Goal: Find specific page/section: Find specific page/section

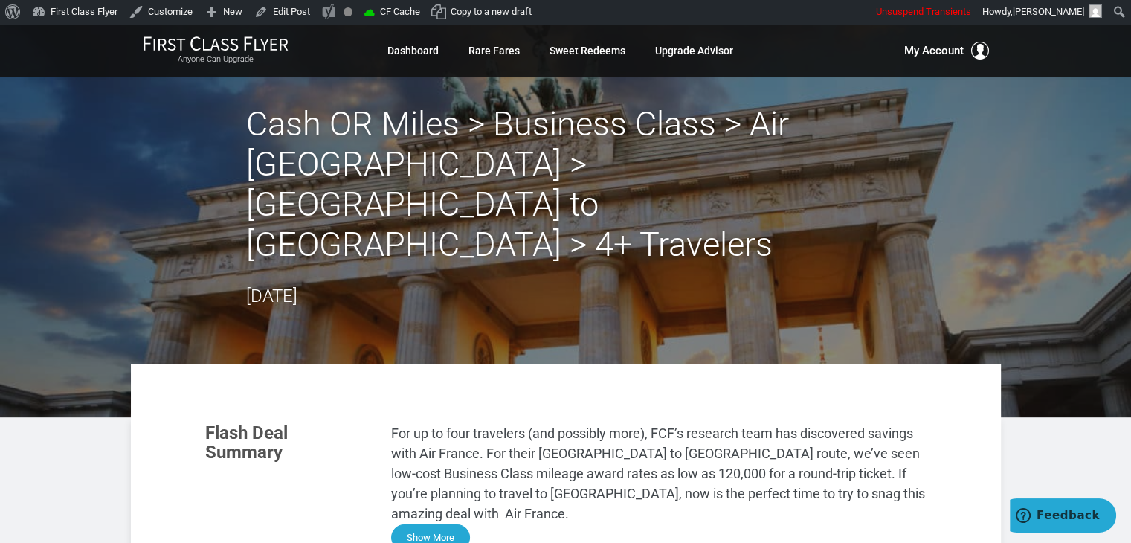
click at [455, 524] on button "Show More" at bounding box center [430, 537] width 79 height 26
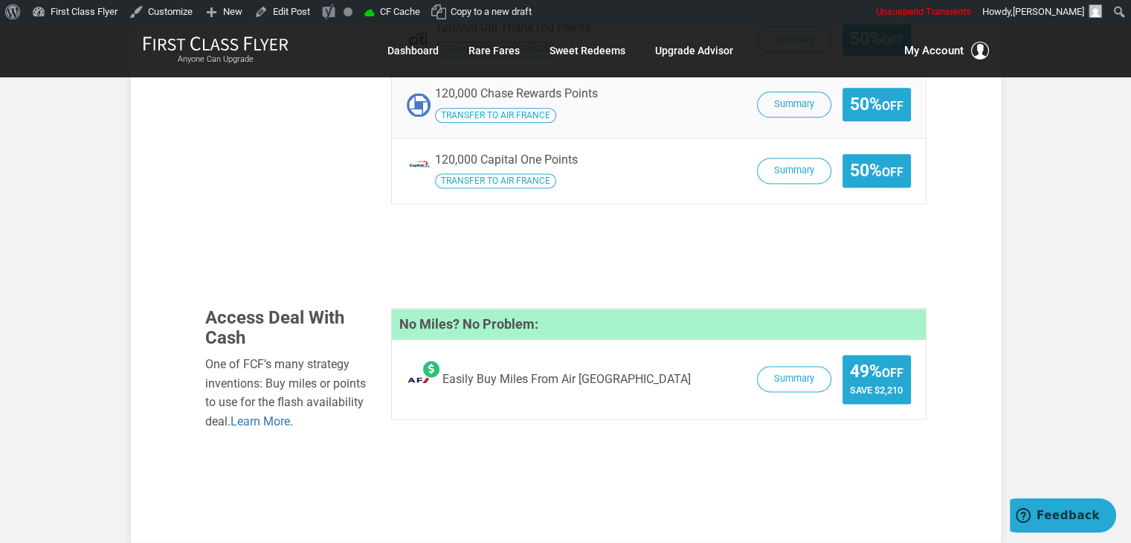
scroll to position [1953, 0]
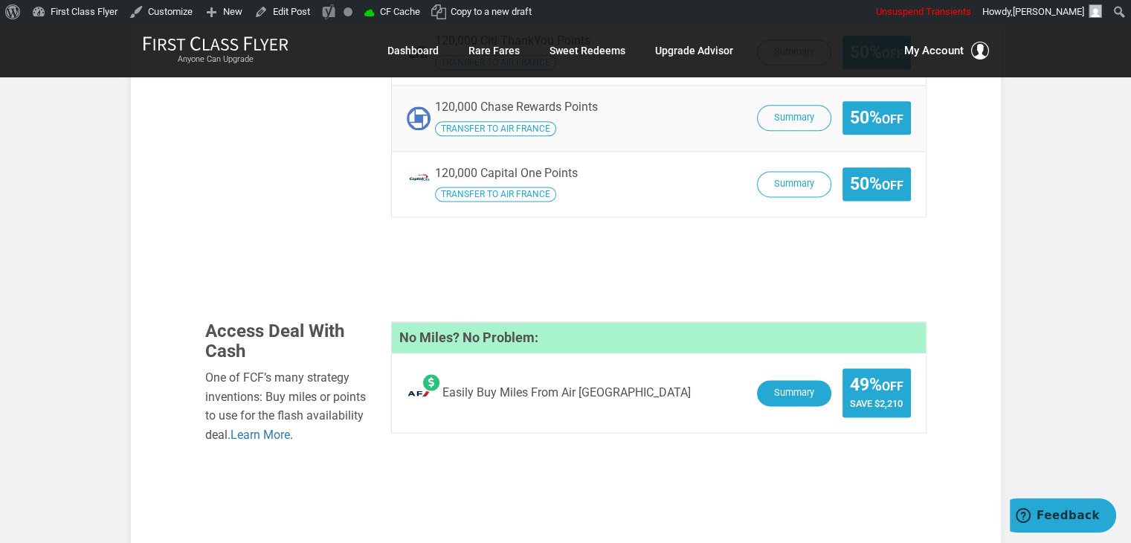
click at [776, 380] on button "Summary" at bounding box center [794, 393] width 74 height 26
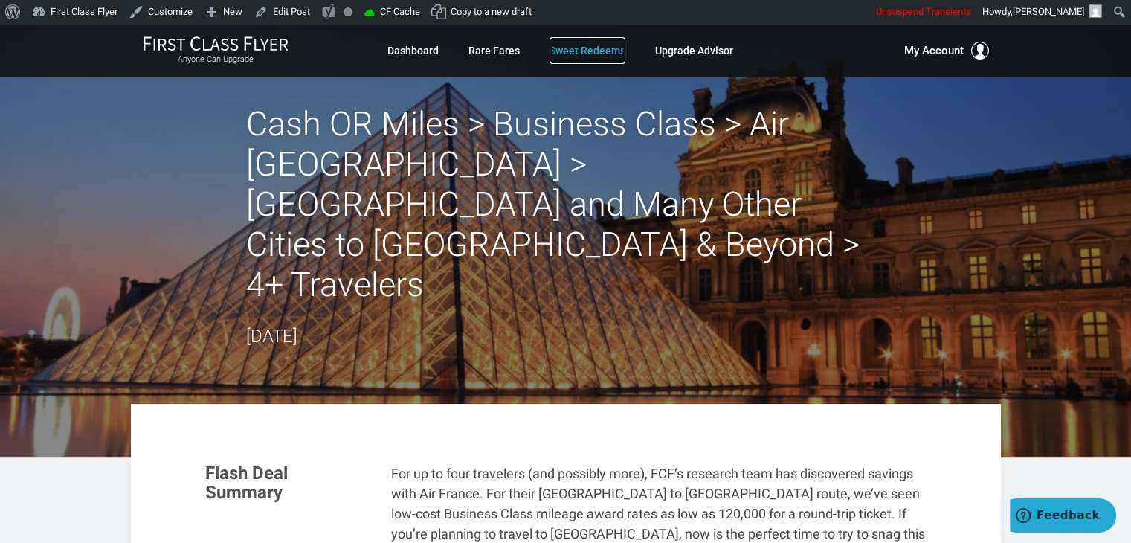
click at [591, 44] on link "Sweet Redeems" at bounding box center [588, 50] width 76 height 27
